Goal: Answer question/provide support: Share knowledge or assist other users

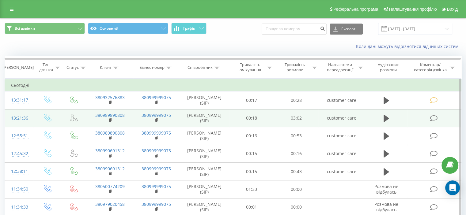
scroll to position [123, 0]
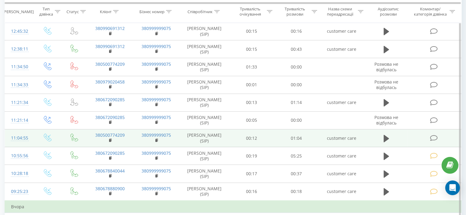
click at [435, 139] on icon at bounding box center [434, 138] width 8 height 6
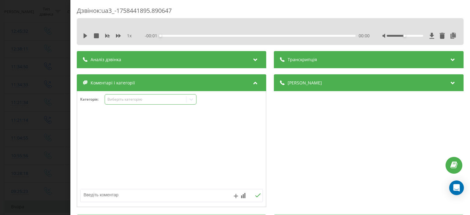
click at [141, 102] on div "Виберіть категорію" at bounding box center [146, 99] width 77 height 5
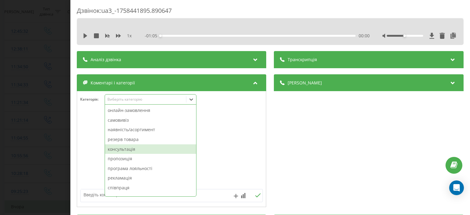
click at [142, 147] on div "консультація" at bounding box center [150, 150] width 91 height 10
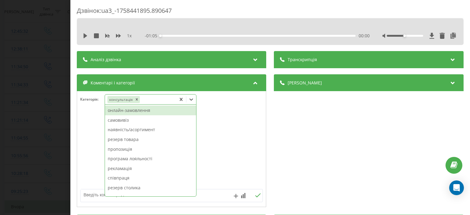
click at [87, 141] on div at bounding box center [171, 150] width 189 height 74
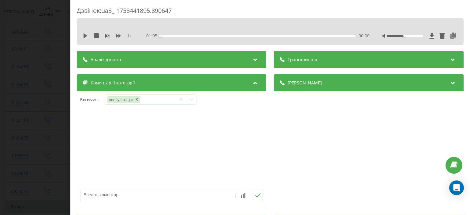
click at [21, 141] on div "Дзвінок : ua3_-1758441895.890647 1 x - 01:05 00:00 00:00 Транскрипція Для AI-ан…" at bounding box center [235, 107] width 470 height 215
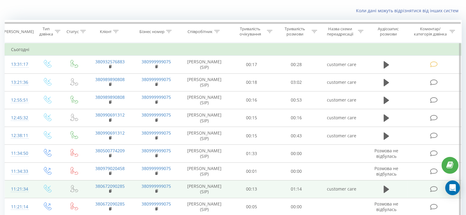
scroll to position [61, 0]
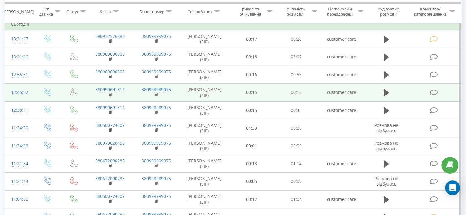
click at [436, 95] on icon at bounding box center [434, 92] width 8 height 6
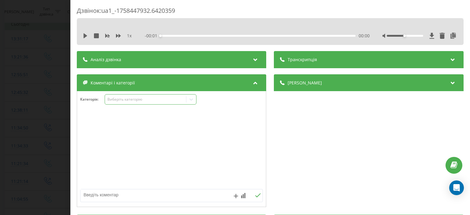
click at [129, 103] on div "Виберіть категорію" at bounding box center [151, 99] width 92 height 10
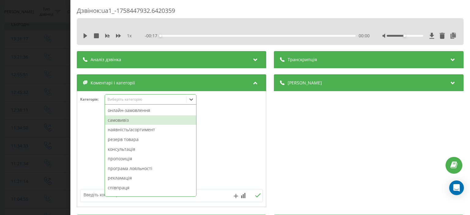
click at [129, 118] on div "самовивіз" at bounding box center [150, 120] width 91 height 10
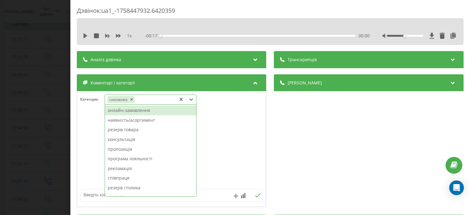
drag, startPoint x: 42, startPoint y: 128, endPoint x: 38, endPoint y: 119, distance: 10.5
click at [42, 128] on div "Дзвінок : ua1_-1758447932.6420359 1 x - 00:17 00:00 00:00 Транскрипція Для AI-а…" at bounding box center [235, 107] width 470 height 215
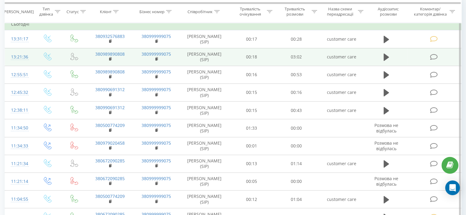
click at [433, 54] on icon at bounding box center [434, 57] width 8 height 6
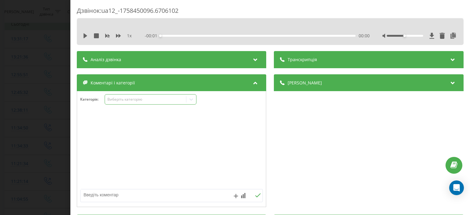
click at [134, 100] on div "Виберіть категорію" at bounding box center [146, 99] width 77 height 5
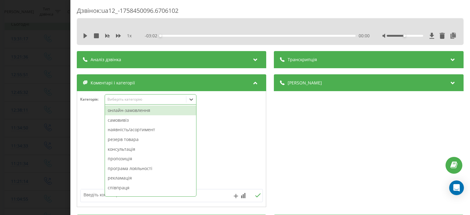
click at [140, 106] on div "онлайн-замовлення" at bounding box center [150, 111] width 91 height 10
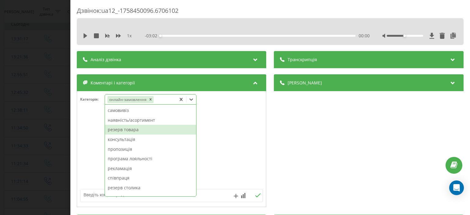
click at [82, 126] on div at bounding box center [171, 150] width 189 height 74
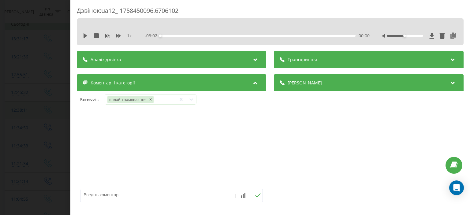
click at [36, 114] on div "Дзвінок : ua12_-1758450096.6706102 1 x - 03:02 00:00 00:00 Транскрипція Для AI-…" at bounding box center [235, 107] width 470 height 215
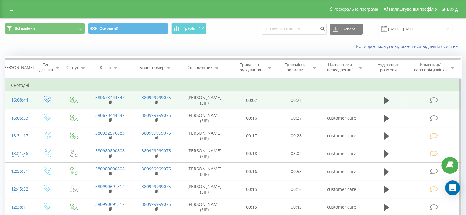
click at [431, 99] on icon at bounding box center [434, 100] width 8 height 6
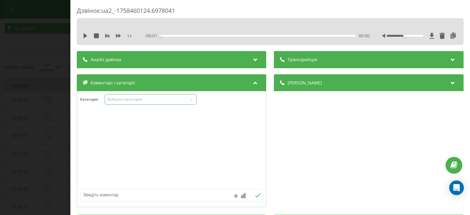
click at [170, 99] on div "Виберіть категорію" at bounding box center [146, 99] width 77 height 5
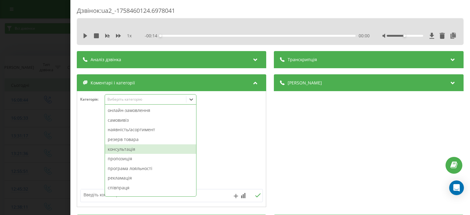
click at [145, 151] on div "консультація" at bounding box center [150, 150] width 91 height 10
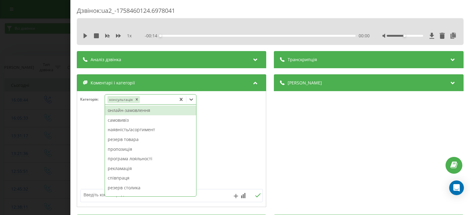
click at [99, 139] on div at bounding box center [171, 150] width 189 height 74
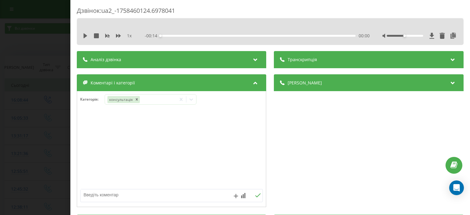
drag, startPoint x: 65, startPoint y: 144, endPoint x: 34, endPoint y: 45, distance: 104.2
click at [65, 144] on div "Дзвінок : ua2_-1758460124.6978041 1 x - 00:14 00:00 00:00 Транскрипція Для AI-а…" at bounding box center [235, 107] width 470 height 215
